Goal: Information Seeking & Learning: Learn about a topic

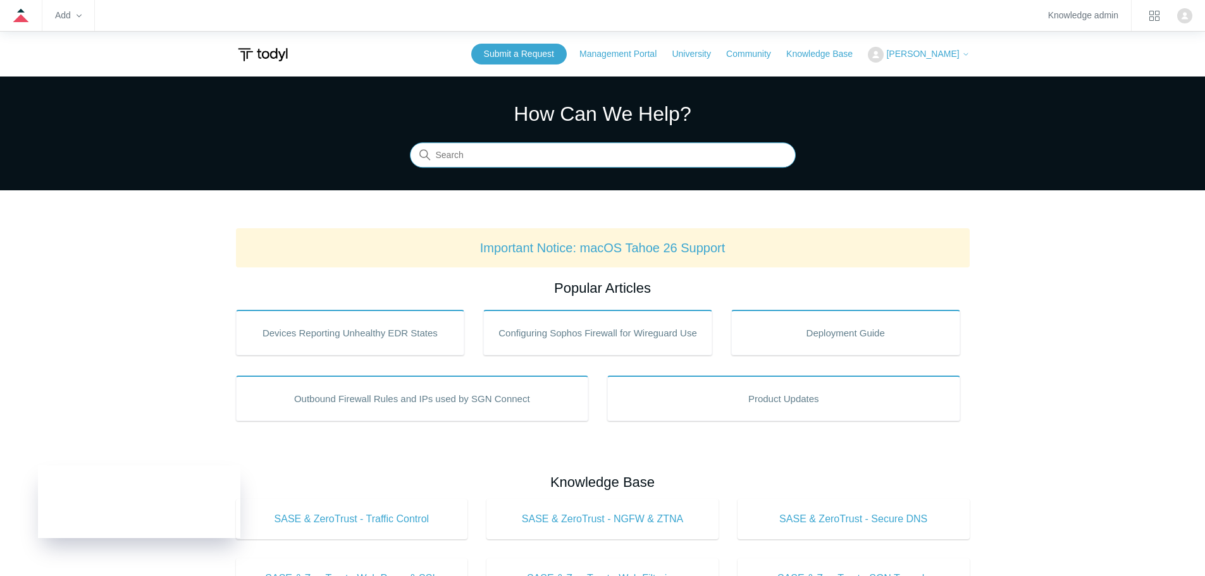
click at [506, 161] on input "Search" at bounding box center [603, 155] width 386 height 25
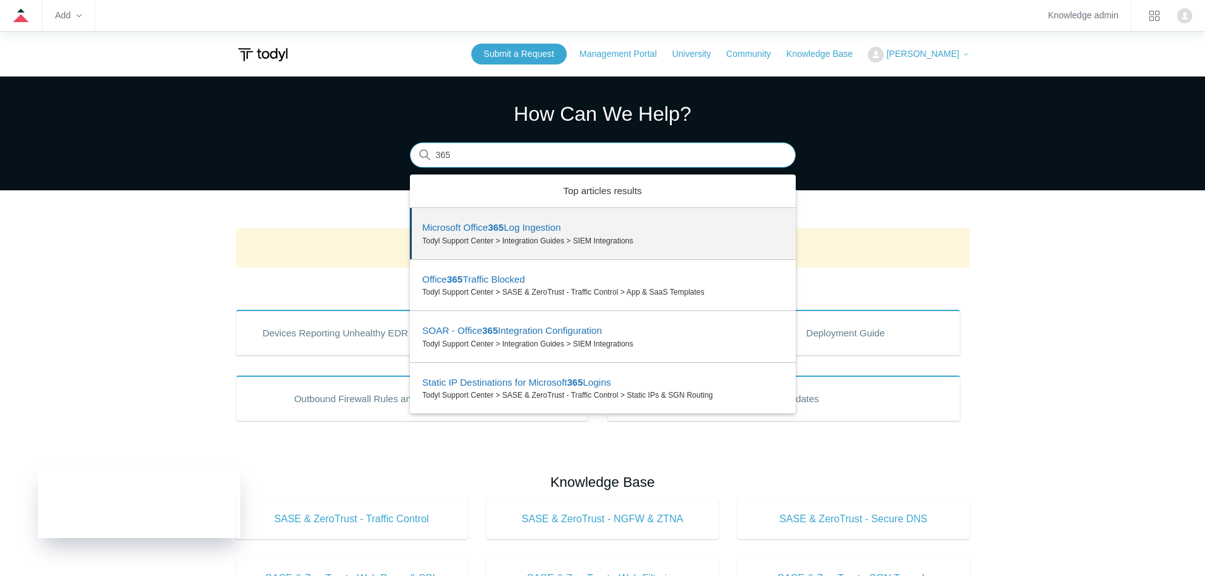
type input "365"
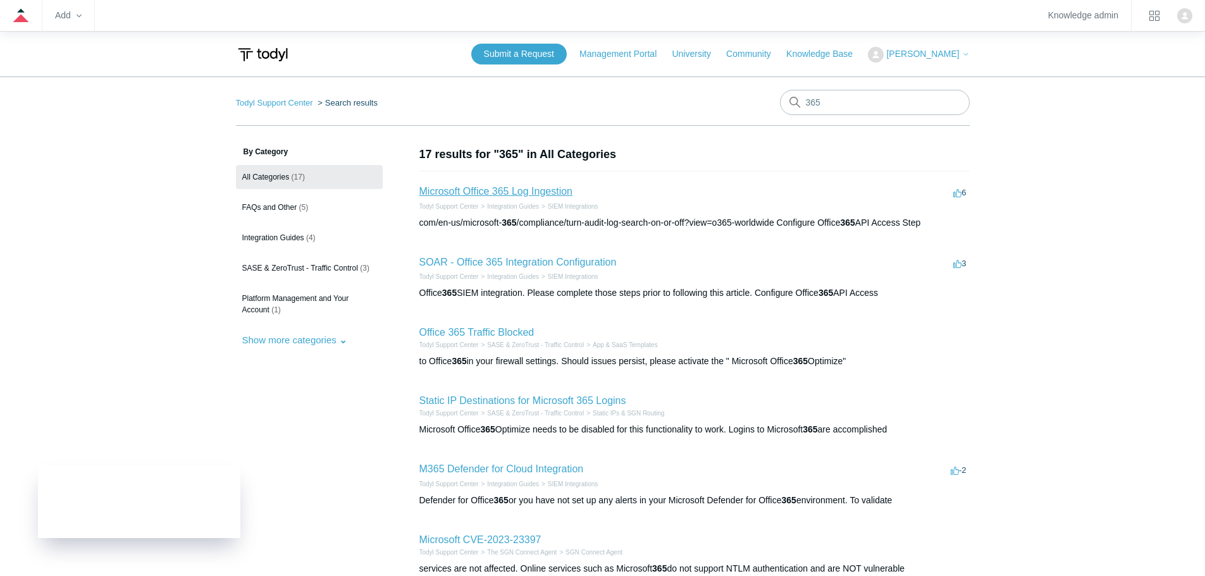
click at [536, 191] on link "Microsoft Office 365 Log Ingestion" at bounding box center [497, 191] width 154 height 11
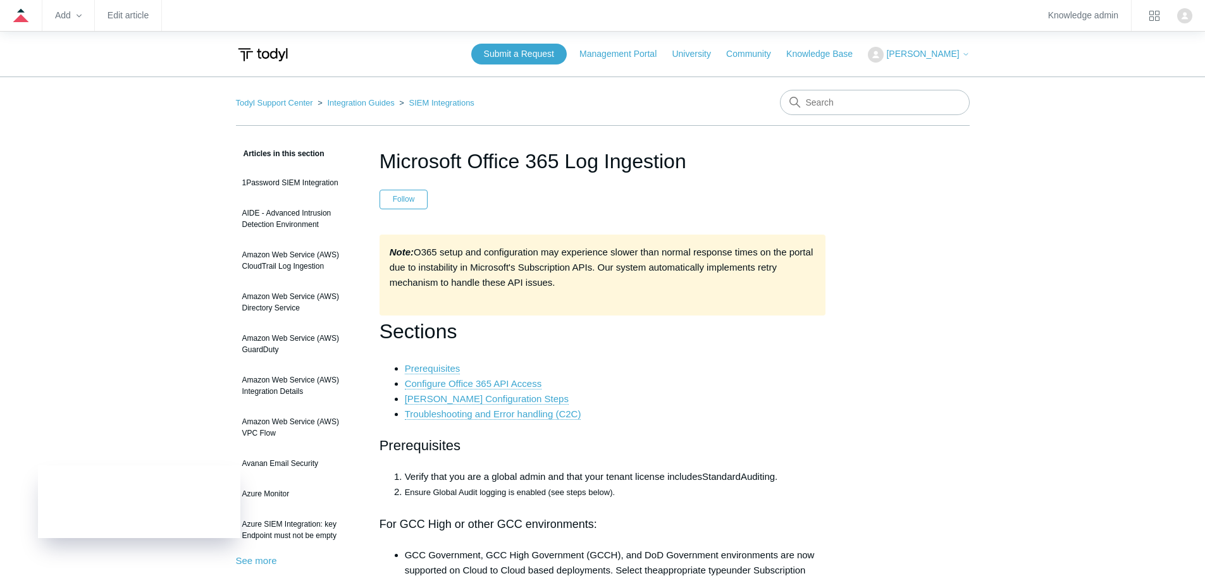
click at [887, 108] on input "Search" at bounding box center [875, 102] width 190 height 25
type input "entra"
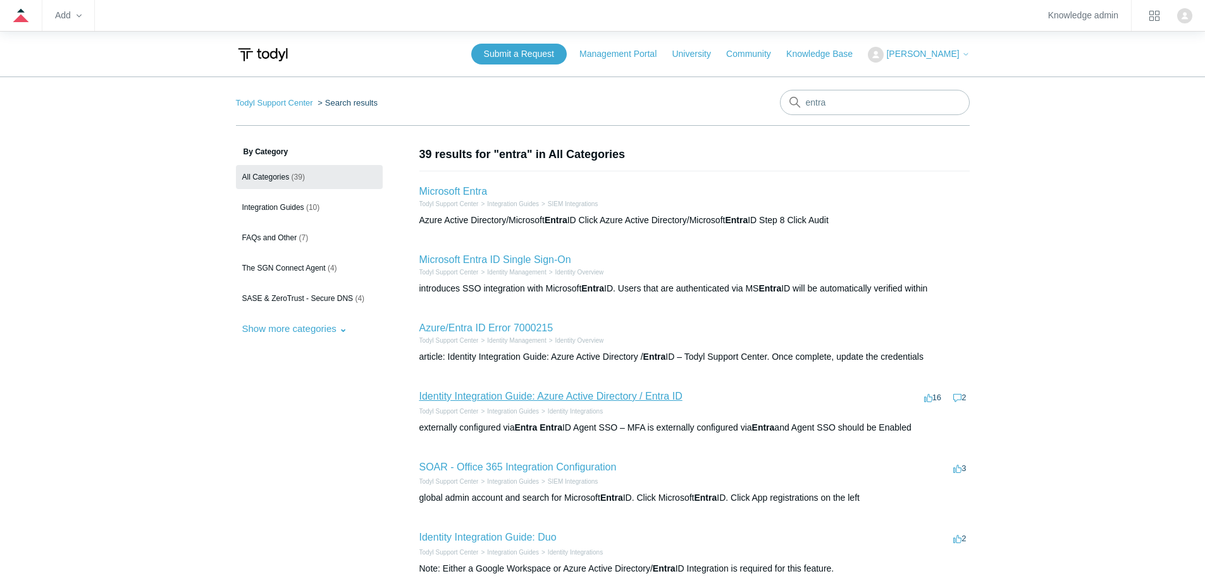
click at [599, 395] on link "Identity Integration Guide: Azure Active Directory / Entra ID" at bounding box center [551, 396] width 263 height 11
